Goal: Check status: Check status

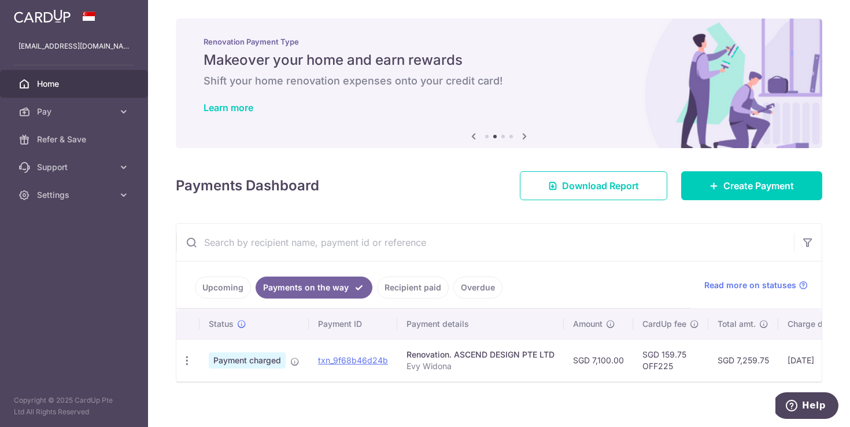
scroll to position [0, 183]
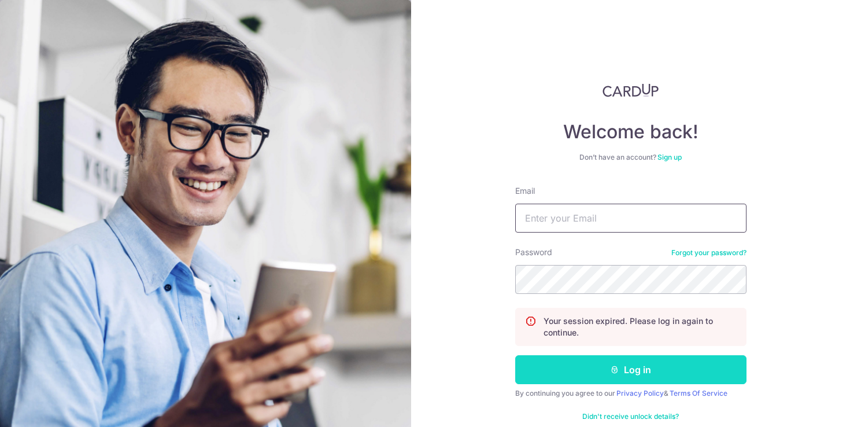
type input "[EMAIL_ADDRESS][DOMAIN_NAME]"
click at [581, 360] on button "Log in" at bounding box center [630, 369] width 231 height 29
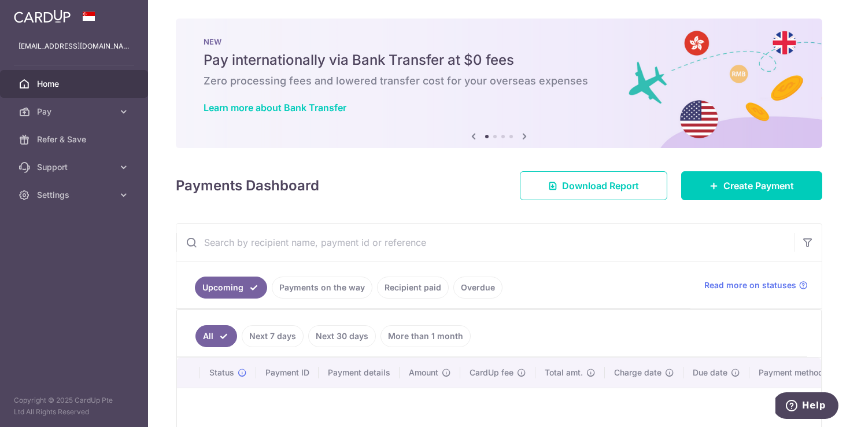
click at [346, 280] on link "Payments on the way" at bounding box center [322, 287] width 101 height 22
